Goal: Information Seeking & Learning: Learn about a topic

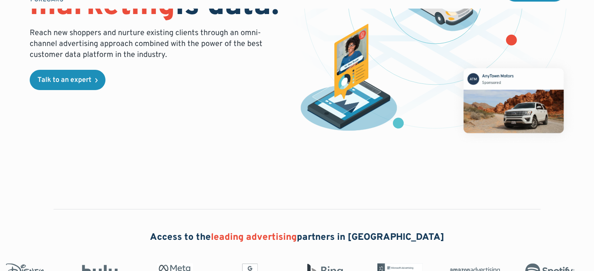
scroll to position [312, 0]
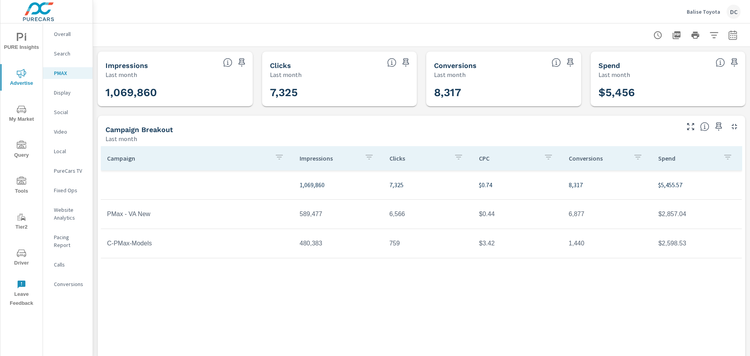
click at [712, 11] on p "Balise Toyota" at bounding box center [704, 11] width 34 height 7
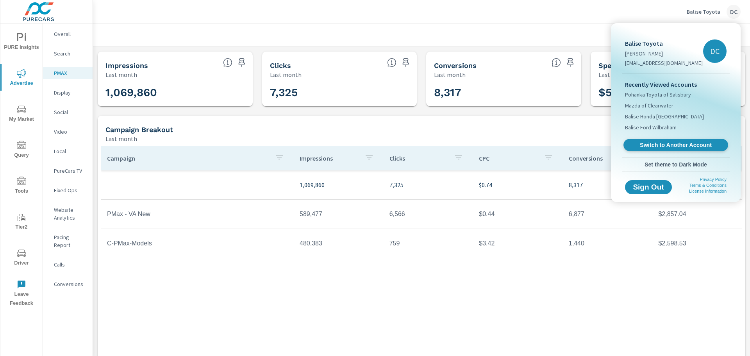
click at [654, 145] on span "Switch to Another Account" at bounding box center [676, 144] width 96 height 7
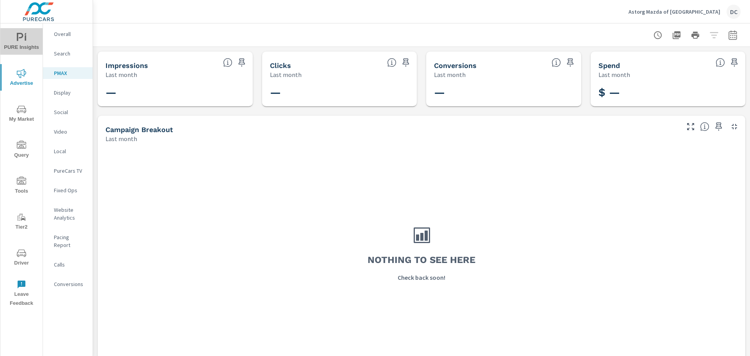
click at [23, 40] on icon "nav menu" at bounding box center [21, 37] width 9 height 9
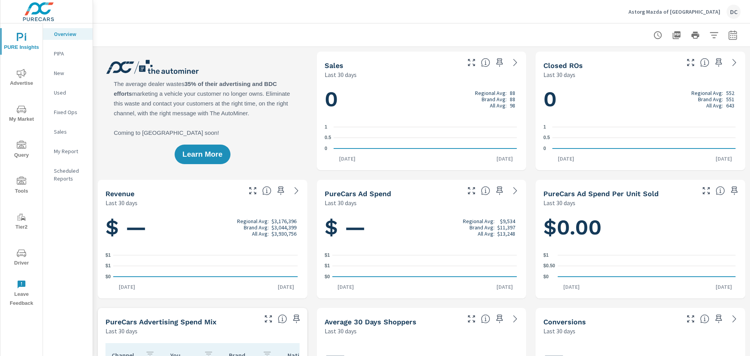
scroll to position [0, 0]
click at [20, 113] on icon "nav menu" at bounding box center [21, 109] width 9 height 9
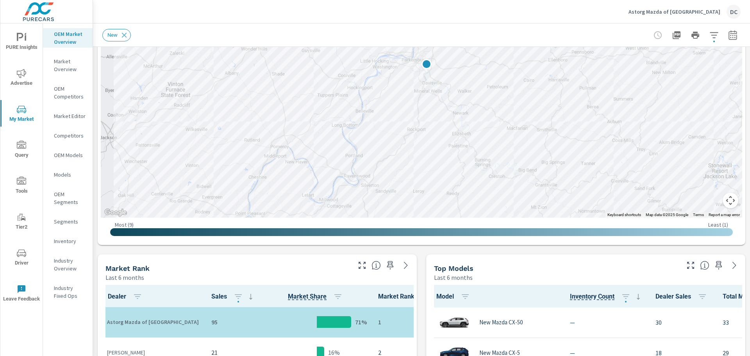
scroll to position [195, 0]
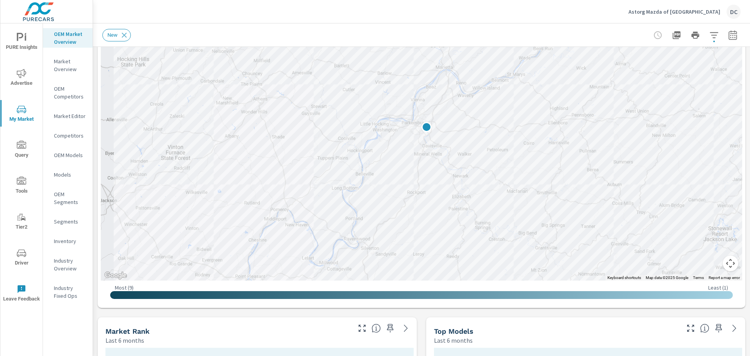
scroll to position [117, 0]
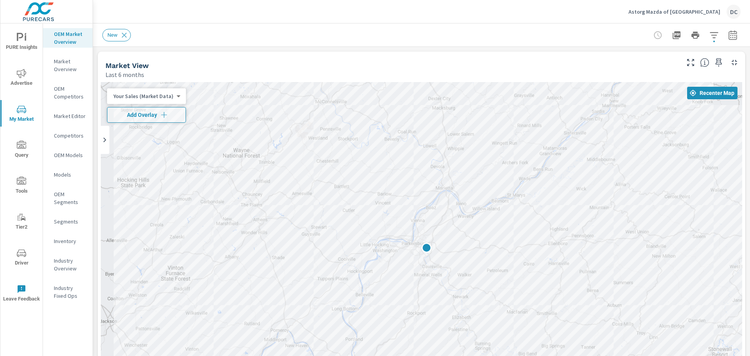
click at [158, 97] on body "PURE Insights Advertise My Market Query Tools Tier2 Driver Leave Feedback OEM M…" at bounding box center [375, 178] width 750 height 356
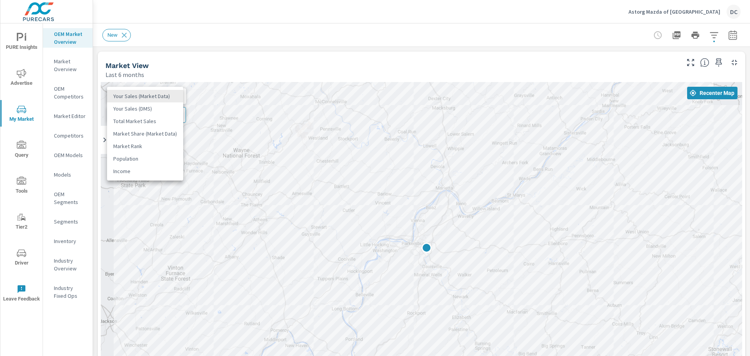
click at [156, 108] on li "Your Sales (DMS)" at bounding box center [145, 108] width 76 height 12
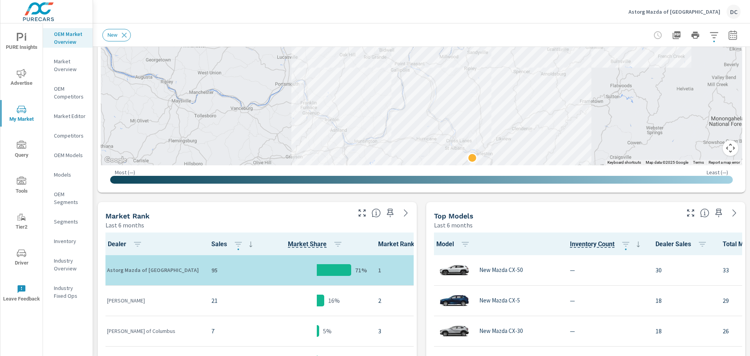
scroll to position [136, 0]
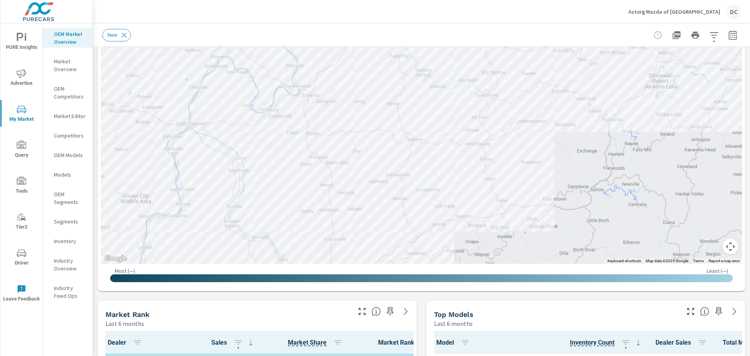
click at [710, 42] on button "button" at bounding box center [714, 35] width 16 height 16
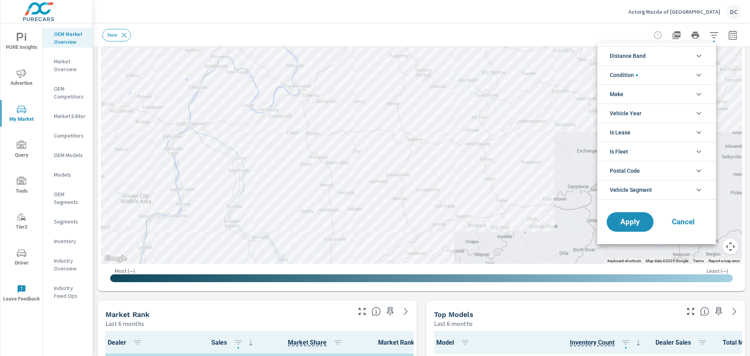
click at [72, 59] on div at bounding box center [375, 178] width 750 height 356
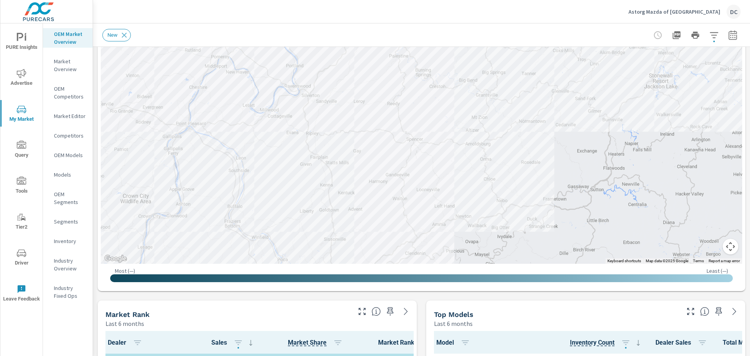
click at [68, 65] on p "Market Overview" at bounding box center [70, 65] width 32 height 16
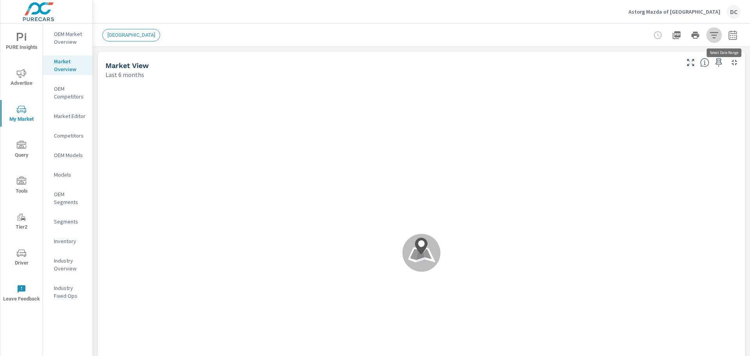
click at [710, 36] on icon "button" at bounding box center [713, 34] width 9 height 9
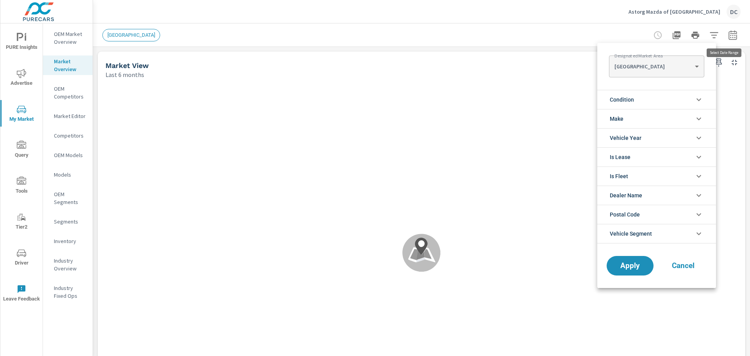
click at [685, 62] on body "PURE Insights Advertise My Market Query Tools Tier2 Driver Leave Feedback OEM M…" at bounding box center [375, 178] width 750 height 356
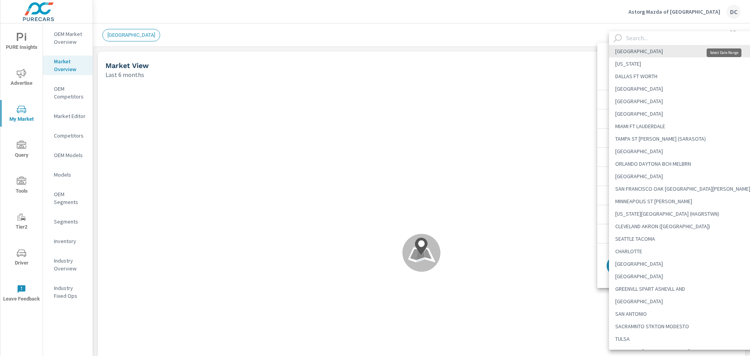
click at [681, 39] on input "text" at bounding box center [692, 38] width 139 height 14
drag, startPoint x: 681, startPoint y: 39, endPoint x: 746, endPoint y: 164, distance: 140.1
click at [680, 39] on input "[PERSON_NAME]" at bounding box center [692, 38] width 139 height 14
click at [641, 38] on input "[PERSON_NAME]" at bounding box center [692, 38] width 139 height 14
click at [641, 37] on input "[PERSON_NAME]" at bounding box center [692, 38] width 139 height 14
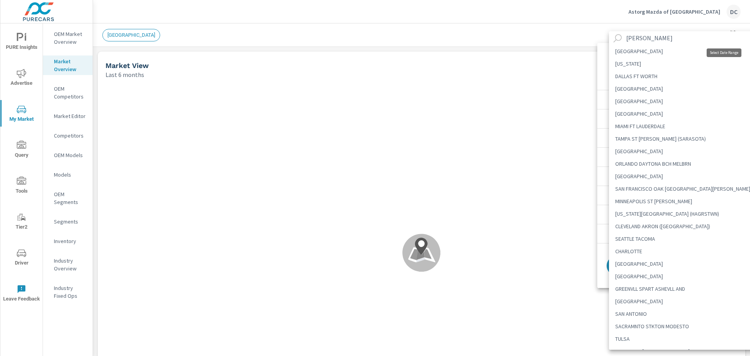
click at [636, 36] on input "[PERSON_NAME]" at bounding box center [692, 38] width 139 height 14
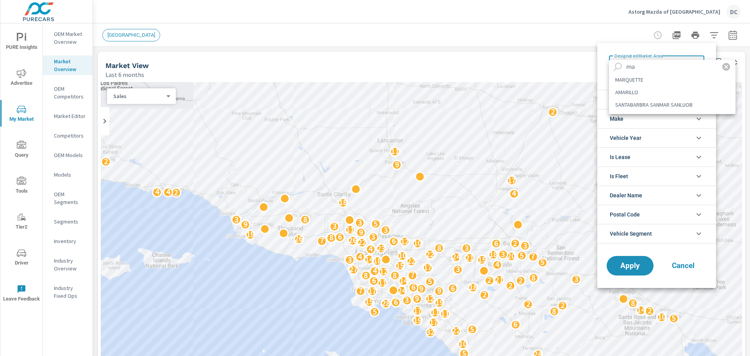
type input "m"
type input "park"
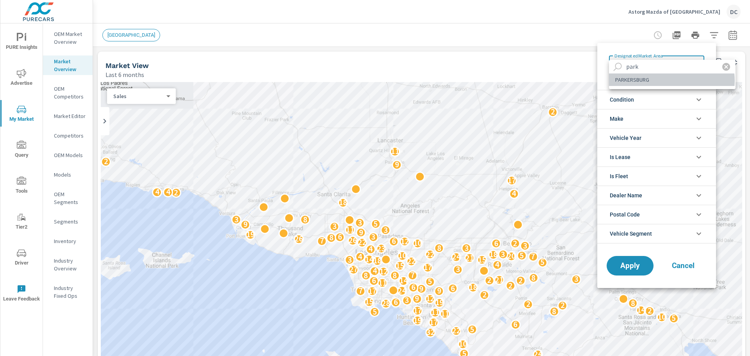
click at [671, 80] on li "PARKERSBURG" at bounding box center [672, 79] width 127 height 12
type Area "PARKERSBURG"
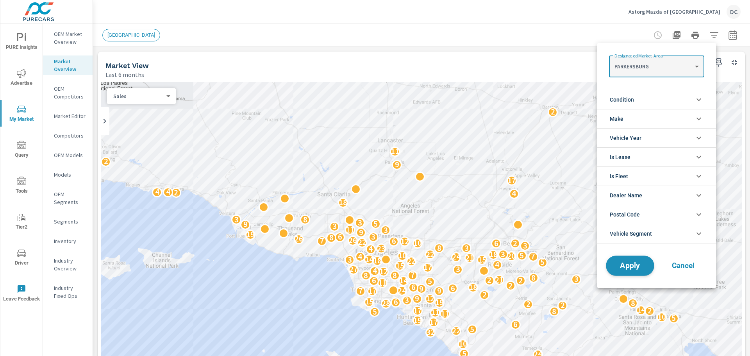
click at [628, 267] on span "Apply" at bounding box center [630, 265] width 32 height 7
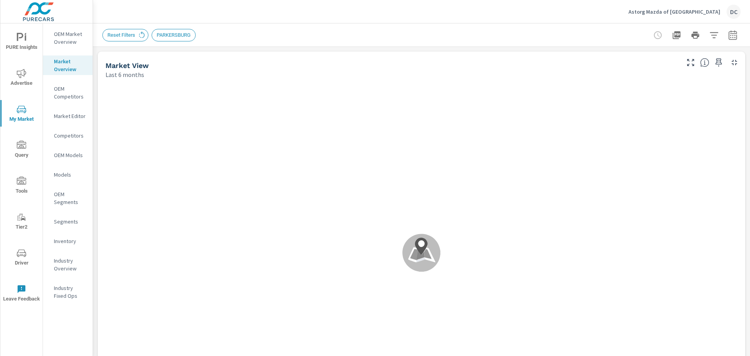
scroll to position [0, 0]
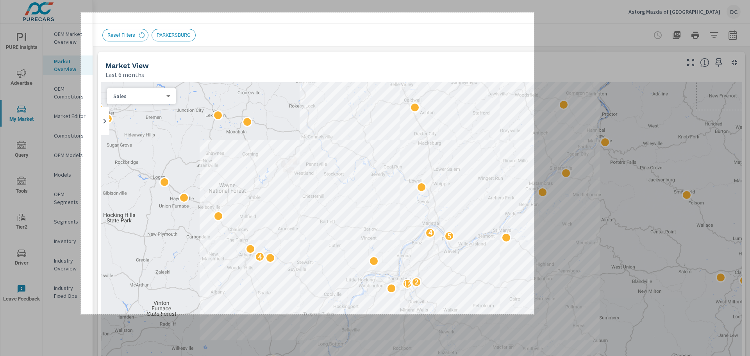
drag, startPoint x: 81, startPoint y: 12, endPoint x: 534, endPoint y: 314, distance: 544.2
click at [534, 314] on div "1160 X 772" at bounding box center [375, 178] width 750 height 356
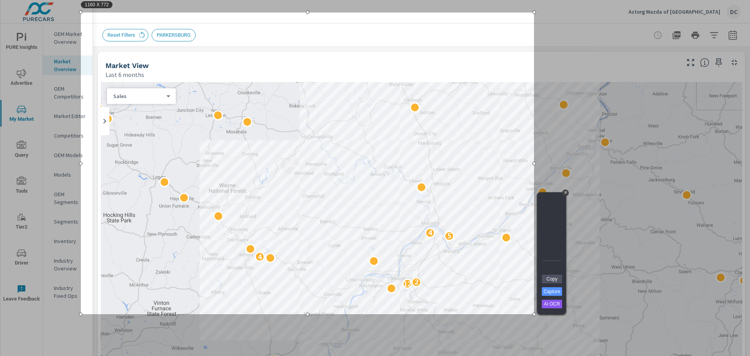
drag, startPoint x: 550, startPoint y: 278, endPoint x: 555, endPoint y: 275, distance: 6.5
click at [549, 278] on link "Copy" at bounding box center [552, 279] width 20 height 9
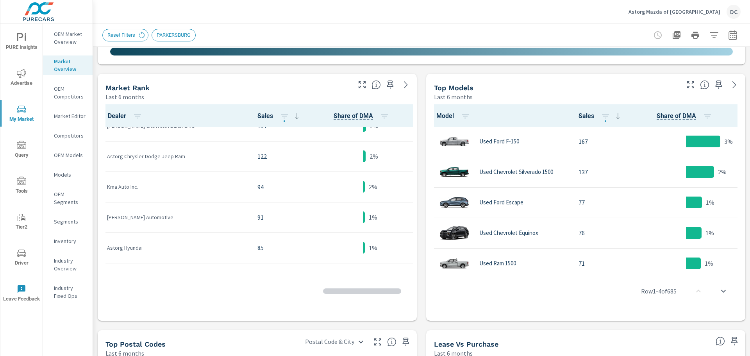
scroll to position [352, 0]
click at [710, 32] on icon "button" at bounding box center [714, 35] width 8 height 6
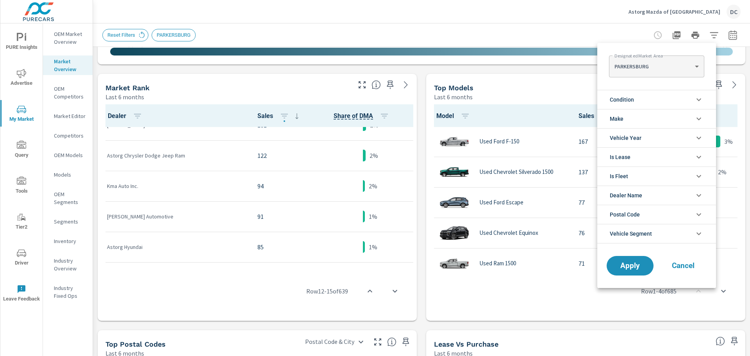
click at [660, 100] on li "Condition" at bounding box center [656, 99] width 119 height 19
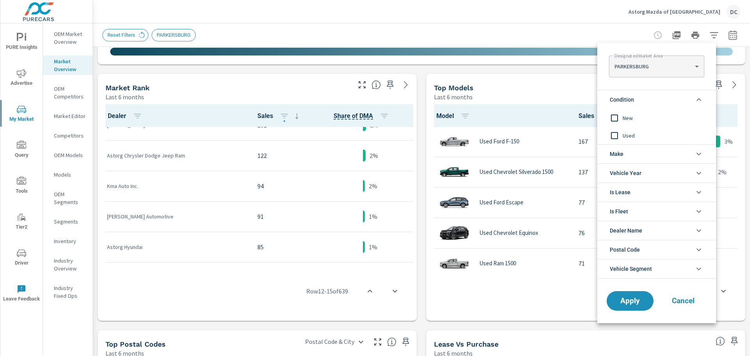
click at [629, 114] on span "New" at bounding box center [666, 117] width 86 height 9
click at [638, 303] on span "Apply" at bounding box center [630, 300] width 32 height 7
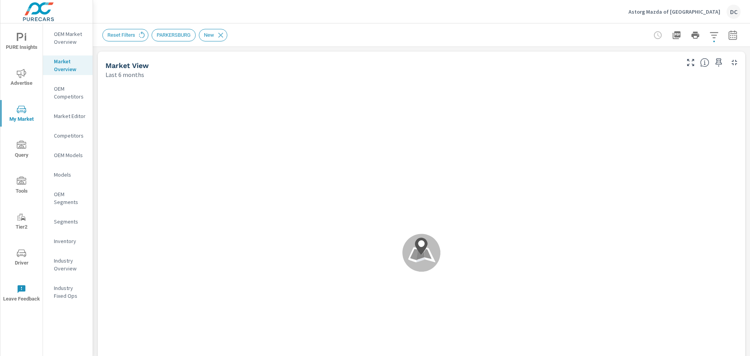
scroll to position [0, 0]
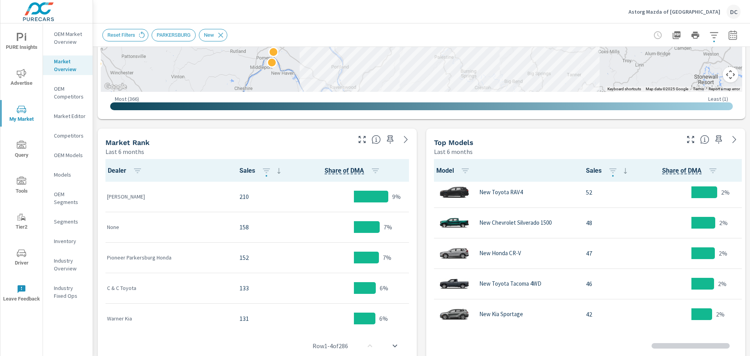
scroll to position [196, 0]
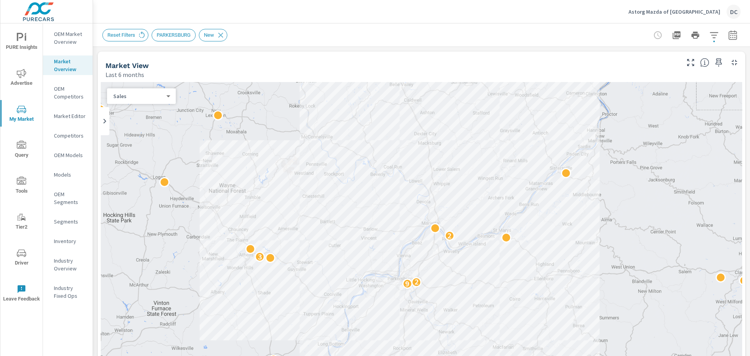
scroll to position [62, 0]
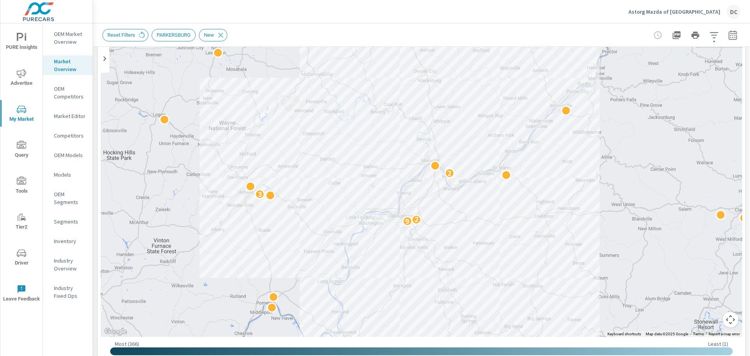
click at [23, 76] on icon "nav menu" at bounding box center [21, 73] width 9 height 9
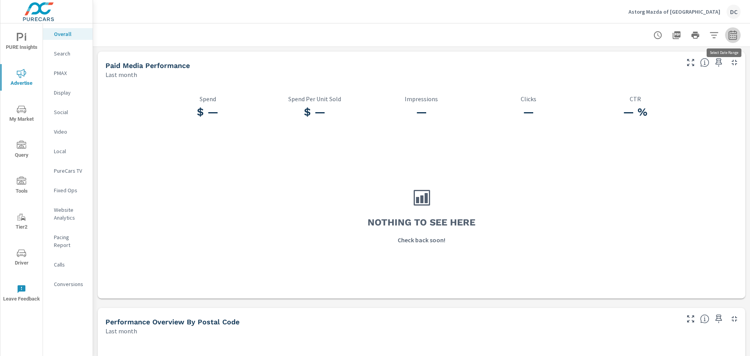
click at [731, 39] on icon "button" at bounding box center [732, 34] width 9 height 9
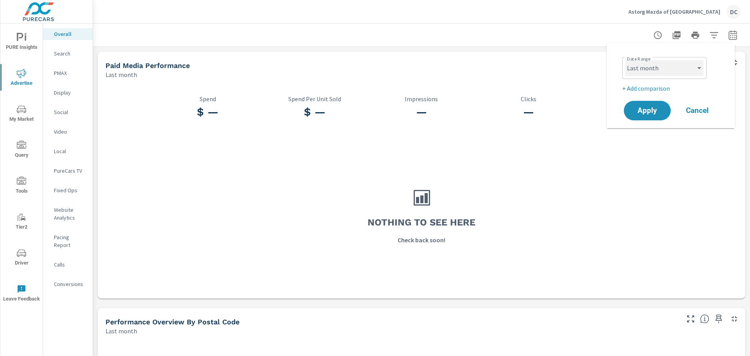
click at [692, 65] on select "Custom [DATE] Last week Last 7 days Last 14 days Last 30 days Last 45 days Last…" at bounding box center [664, 68] width 78 height 16
click at [625, 60] on select "Custom [DATE] Last week Last 7 days Last 14 days Last 30 days Last 45 days Last…" at bounding box center [664, 68] width 78 height 16
select select "Last 30 days"
click at [651, 108] on span "Apply" at bounding box center [647, 110] width 32 height 7
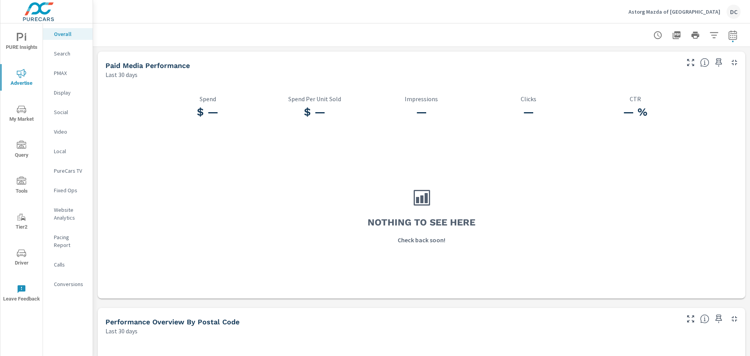
click at [21, 36] on icon "nav menu" at bounding box center [21, 37] width 9 height 9
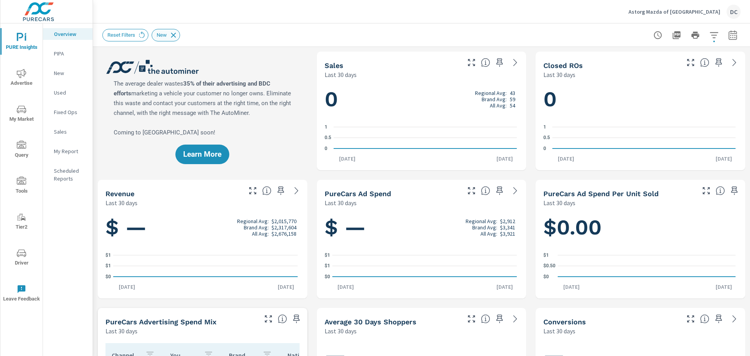
click at [174, 33] on icon at bounding box center [173, 34] width 5 height 5
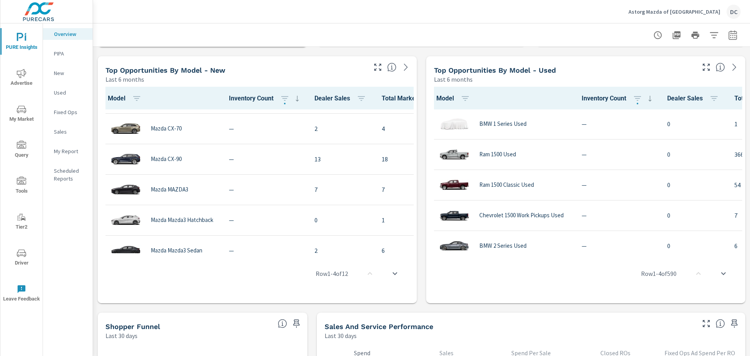
scroll to position [228, 0]
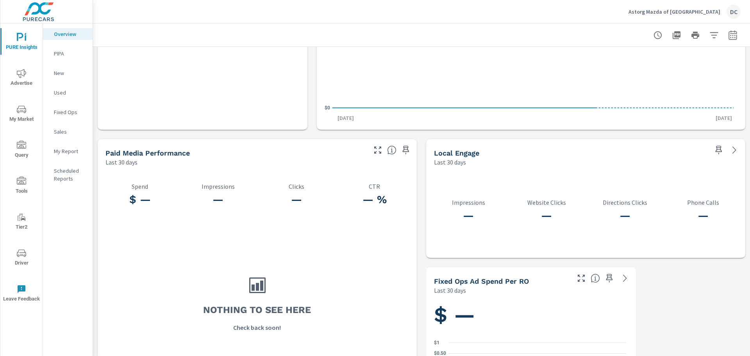
scroll to position [972, 0]
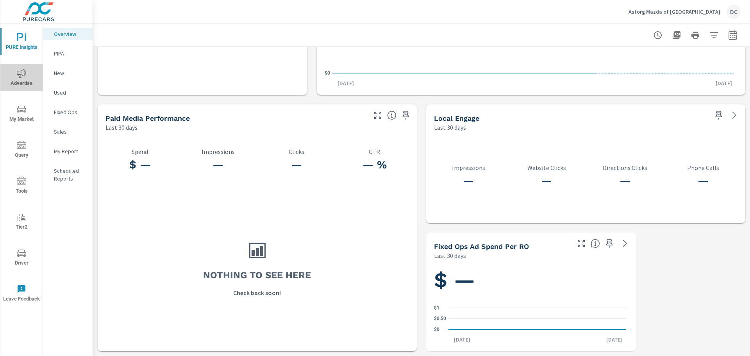
click at [32, 72] on span "Advertise" at bounding box center [21, 78] width 37 height 19
